Goal: Information Seeking & Learning: Learn about a topic

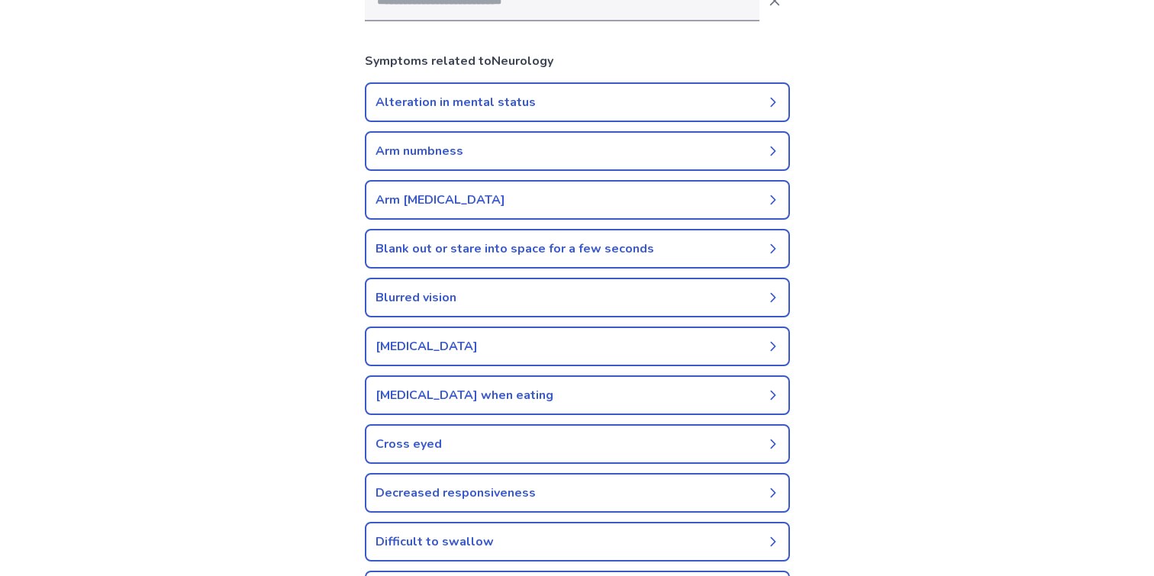
scroll to position [205, 0]
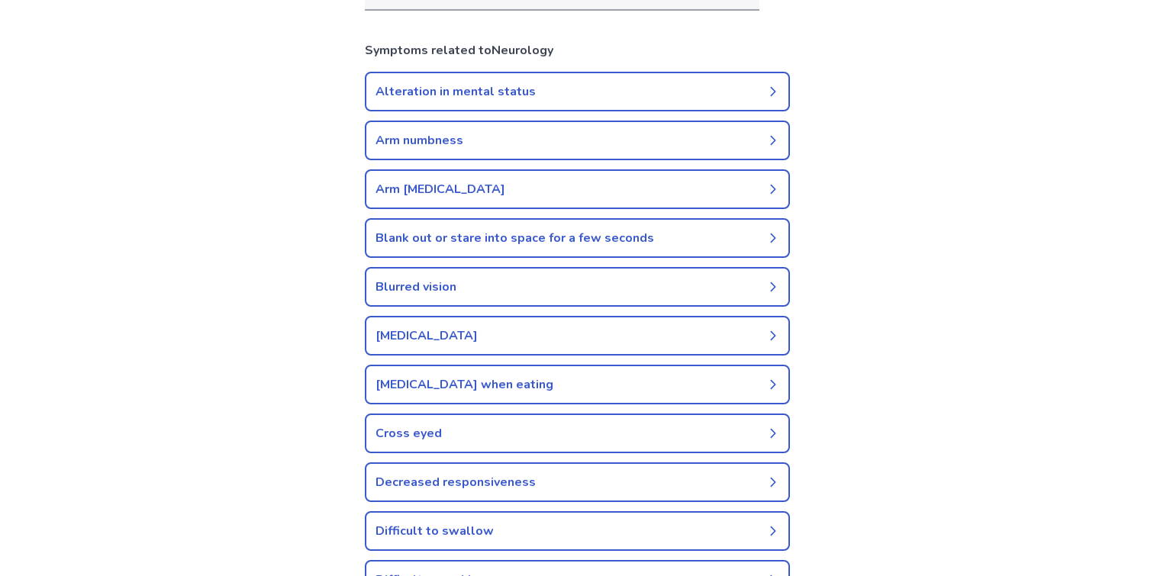
click at [395, 340] on link "[MEDICAL_DATA]" at bounding box center [577, 336] width 425 height 40
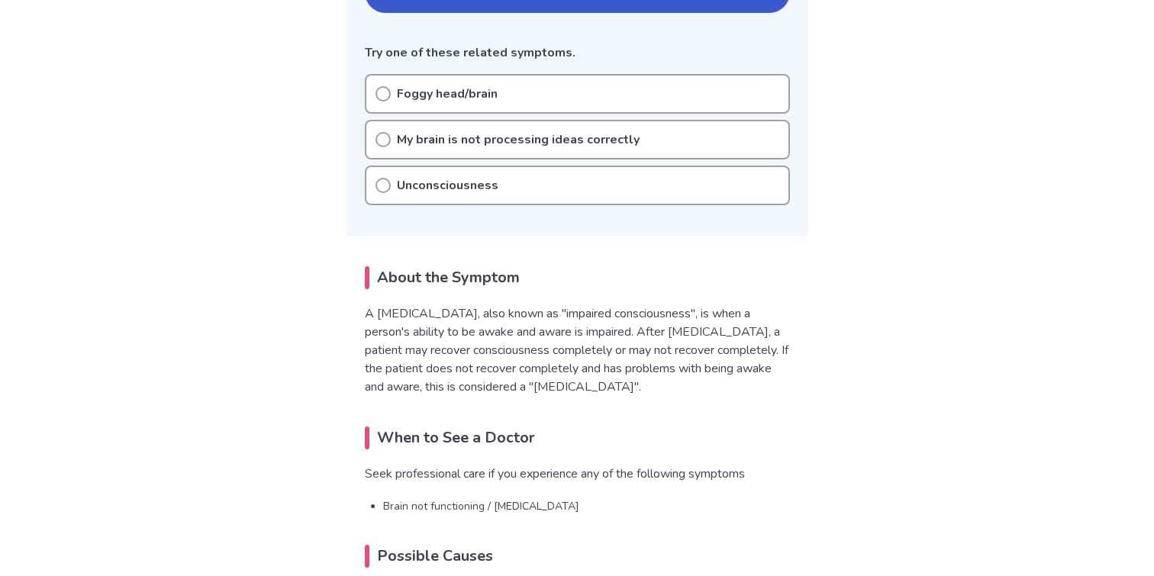
scroll to position [393, 0]
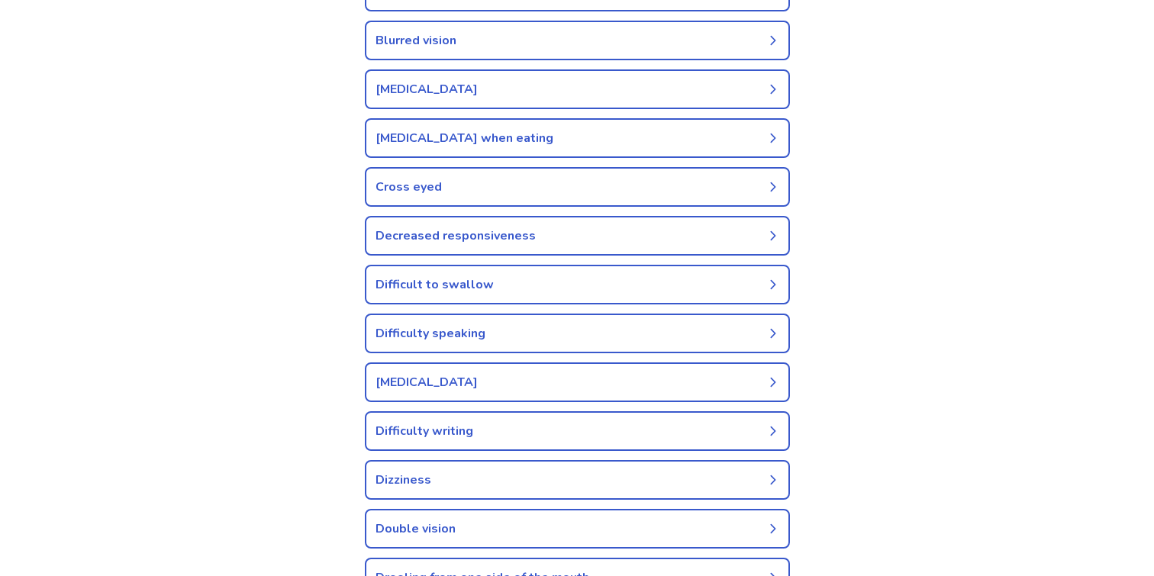
scroll to position [453, 0]
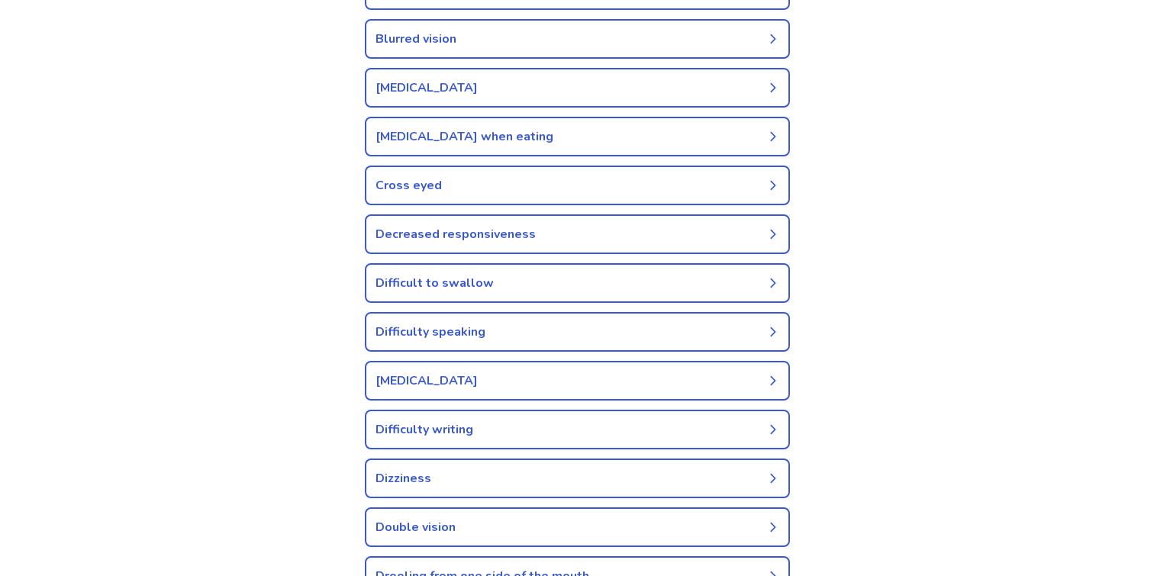
click at [403, 279] on link "Difficult to swallow" at bounding box center [577, 283] width 425 height 40
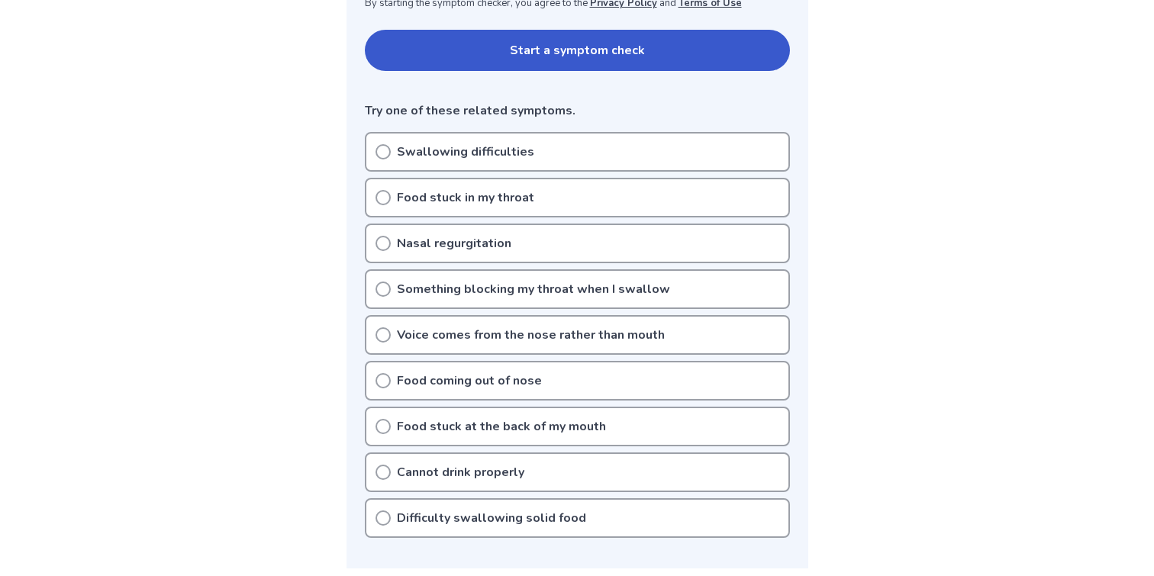
scroll to position [334, 0]
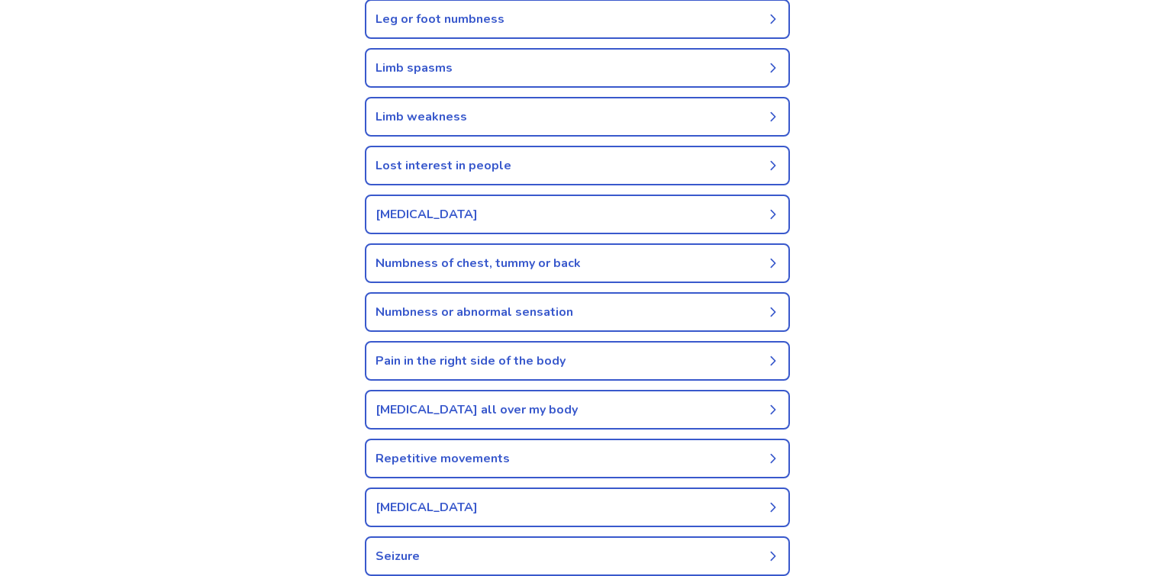
scroll to position [1869, 0]
